Goal: Task Accomplishment & Management: Use online tool/utility

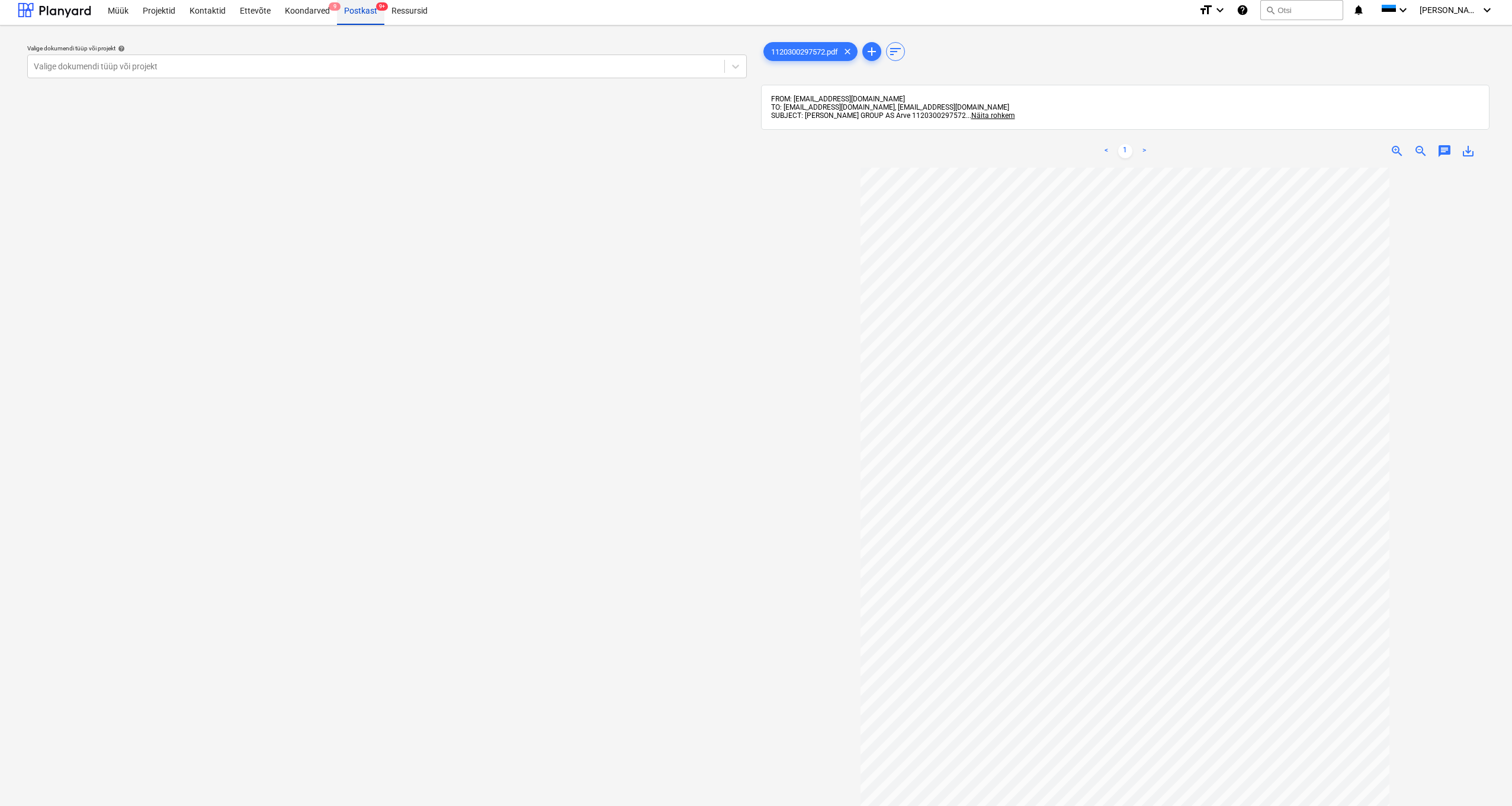
scroll to position [5, 0]
click at [358, 14] on div "Postkast 9+" at bounding box center [360, 10] width 48 height 30
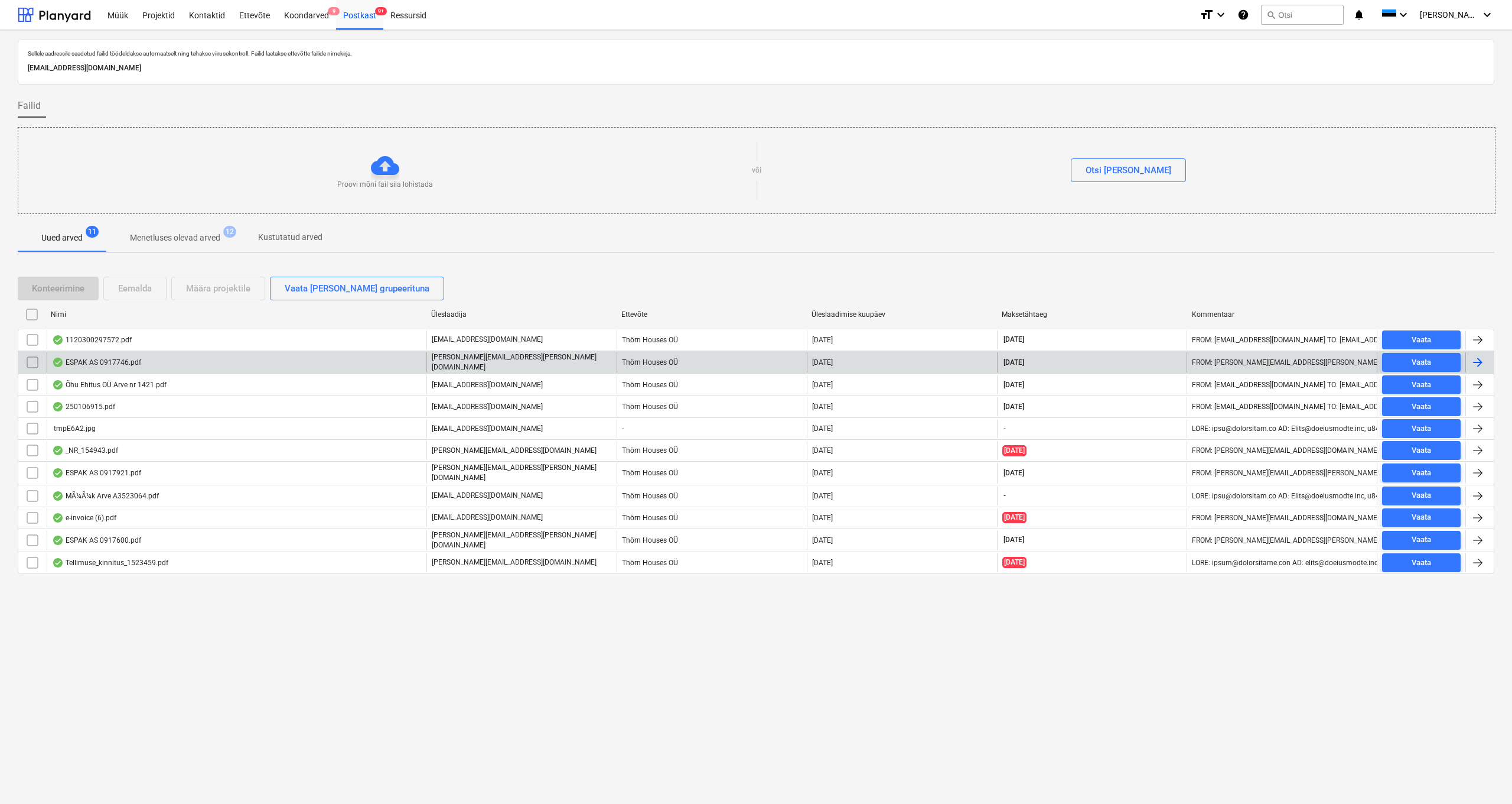
click at [96, 360] on div "ESPAK AS 0917746.pdf" at bounding box center [96, 362] width 89 height 10
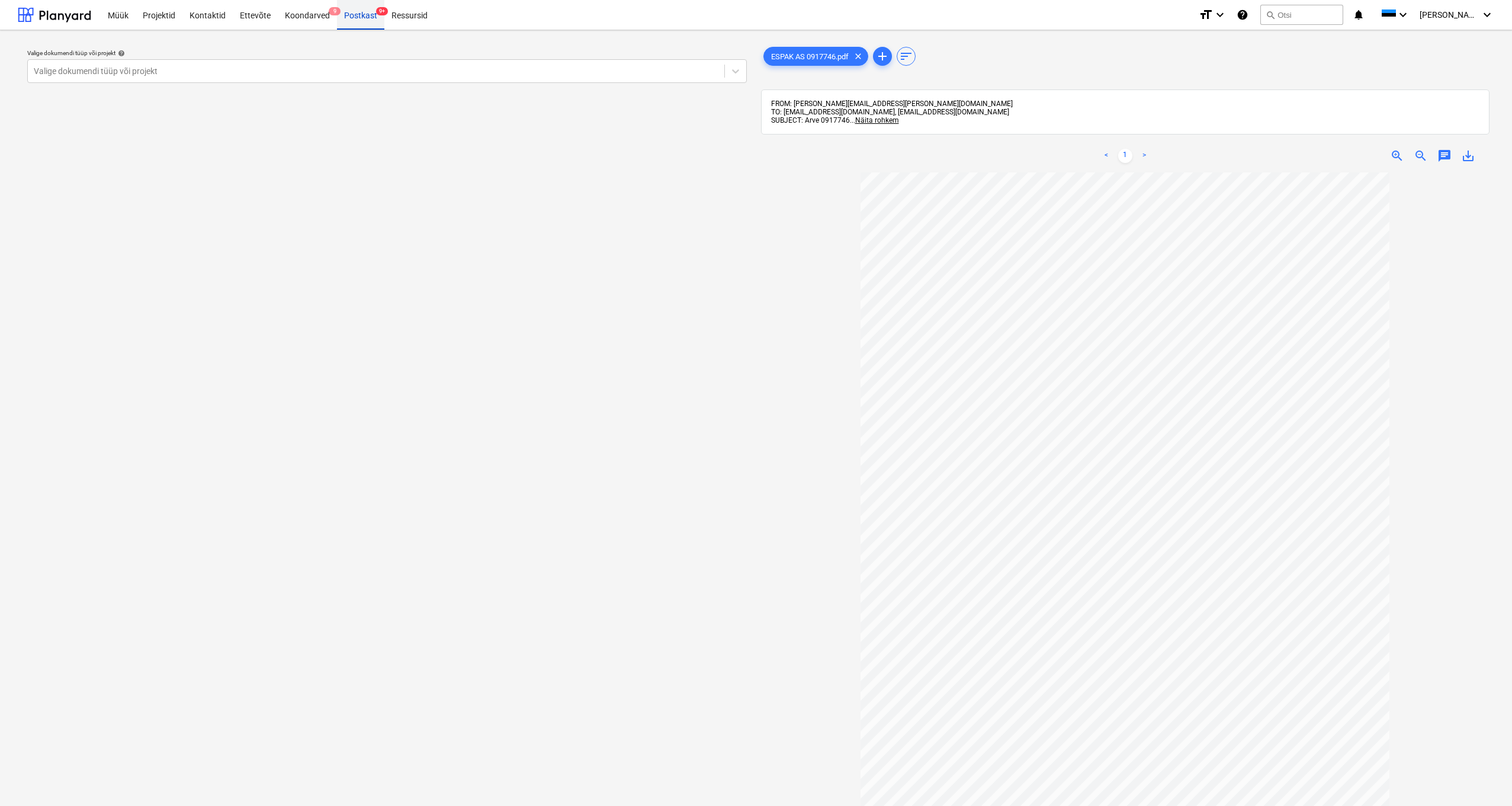
click at [357, 16] on div "Postkast 9+" at bounding box center [360, 14] width 48 height 30
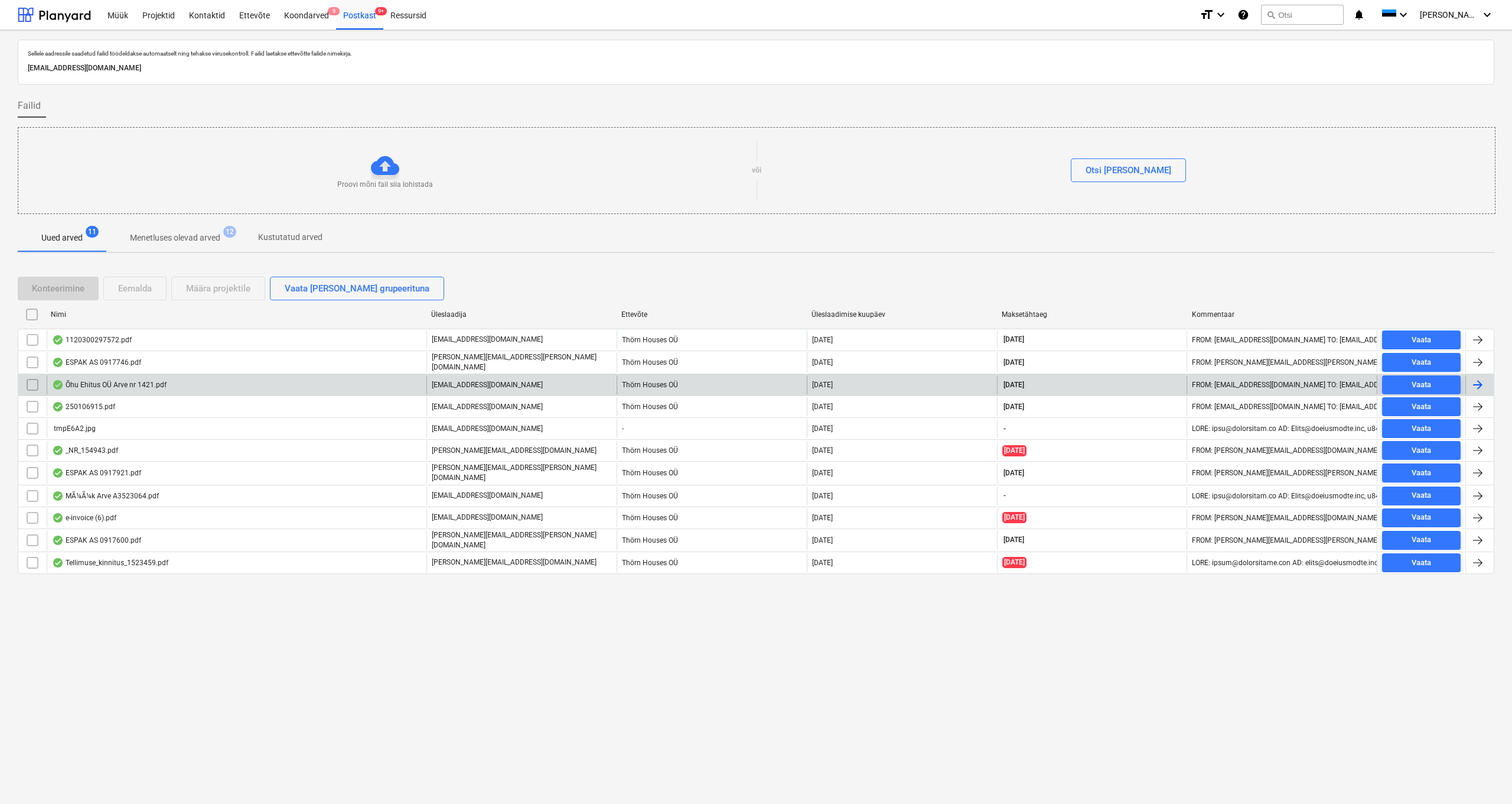
click at [112, 384] on div "Õhu Ehitus OÜ Arve nr 1421.pdf" at bounding box center [109, 384] width 115 height 10
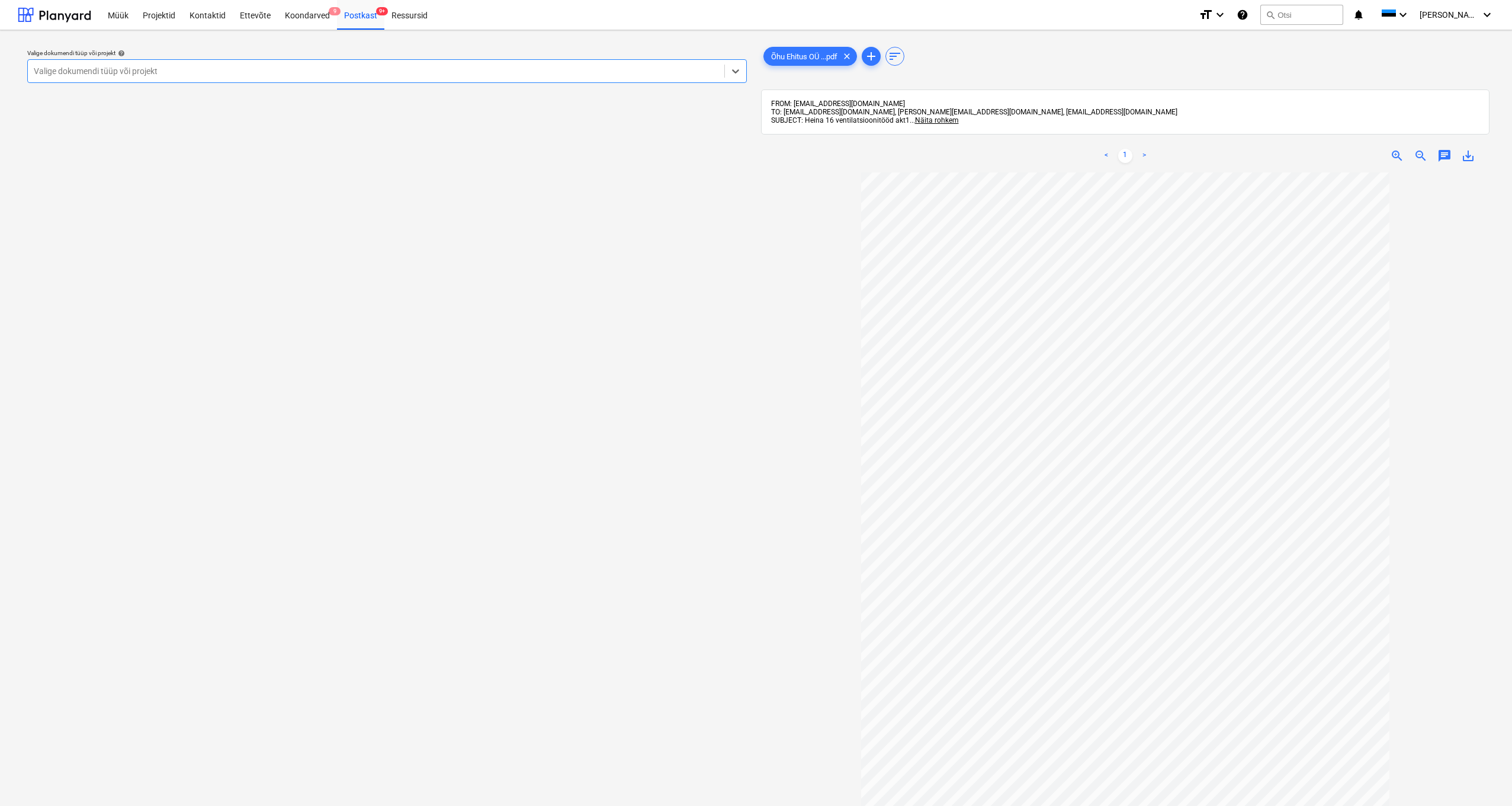
click at [56, 72] on div "Valige dokumendi tüüp või projekt" at bounding box center [376, 71] width 685 height 10
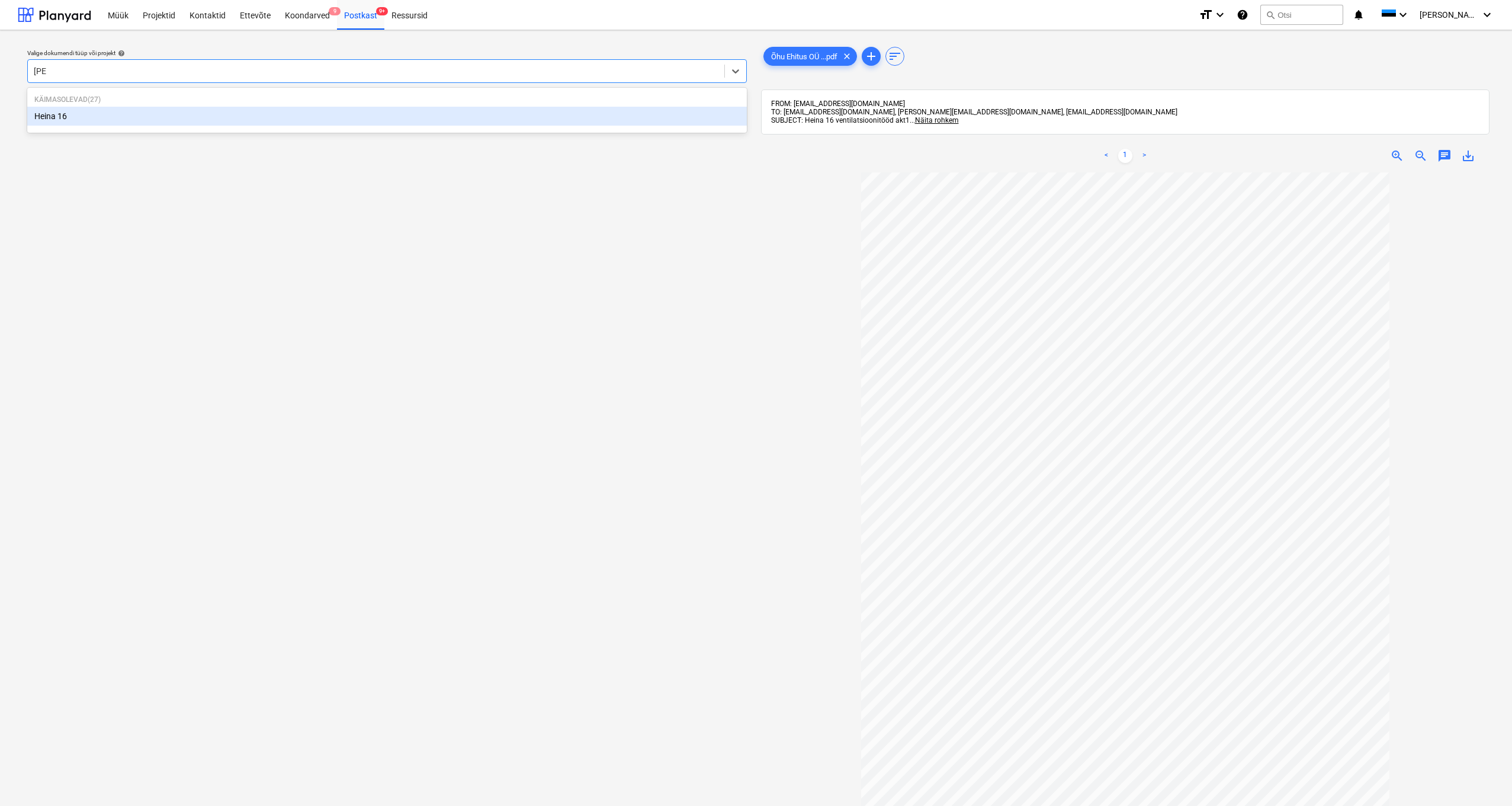
type input "heina"
click at [56, 110] on div "Heina 16" at bounding box center [387, 116] width 719 height 19
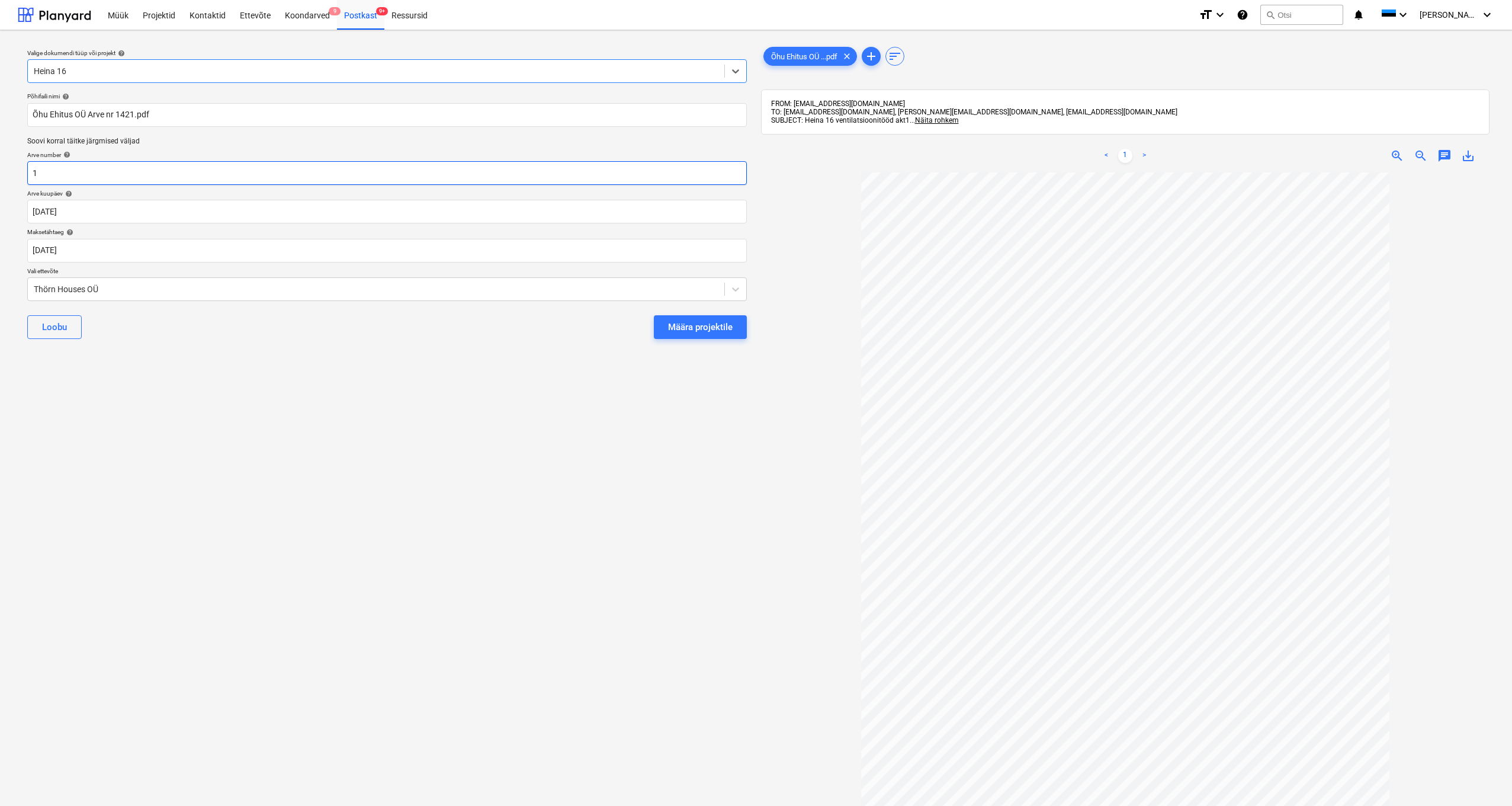
click at [41, 174] on input "1" at bounding box center [387, 173] width 719 height 24
type input "1421"
click at [31, 286] on div "Thörn Houses OÜ" at bounding box center [376, 289] width 697 height 16
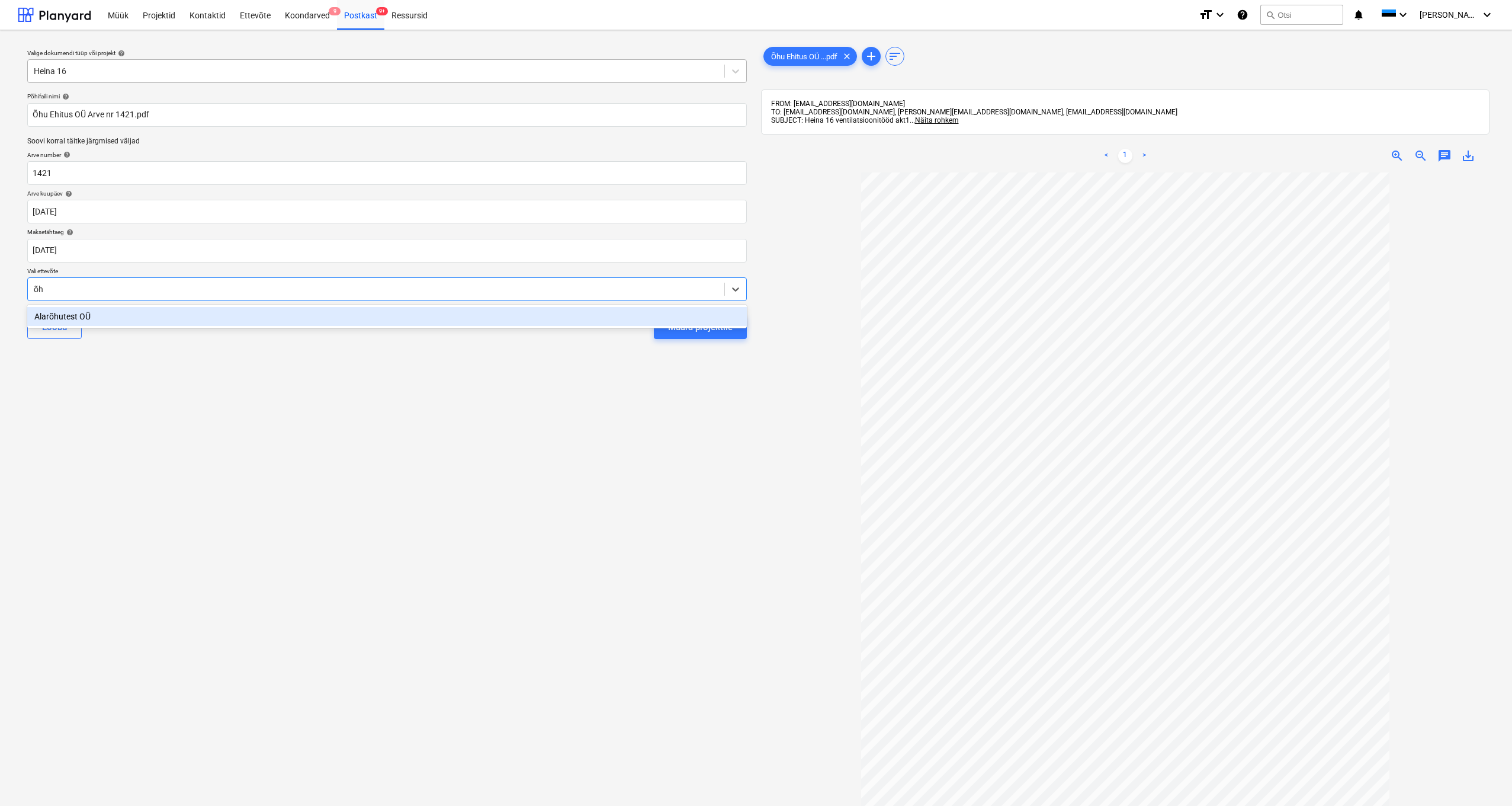
type input "õhu"
click at [168, 23] on div "Projektid" at bounding box center [159, 14] width 47 height 30
